Goal: Go to known website: Access a specific website the user already knows

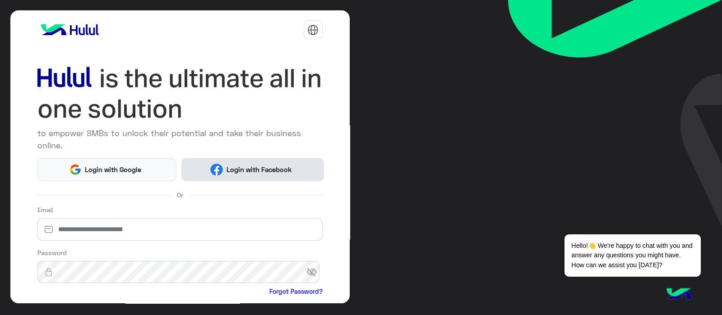
click at [233, 177] on button "Login with Facebook" at bounding box center [252, 169] width 143 height 23
